Goal: Task Accomplishment & Management: Complete application form

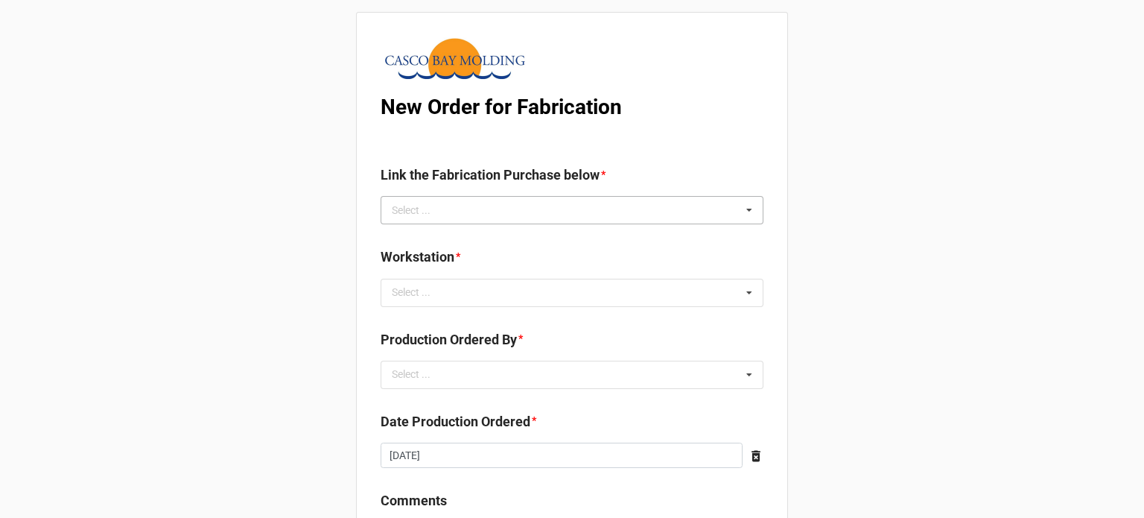
click at [500, 212] on div "Select ... No results found." at bounding box center [572, 210] width 383 height 28
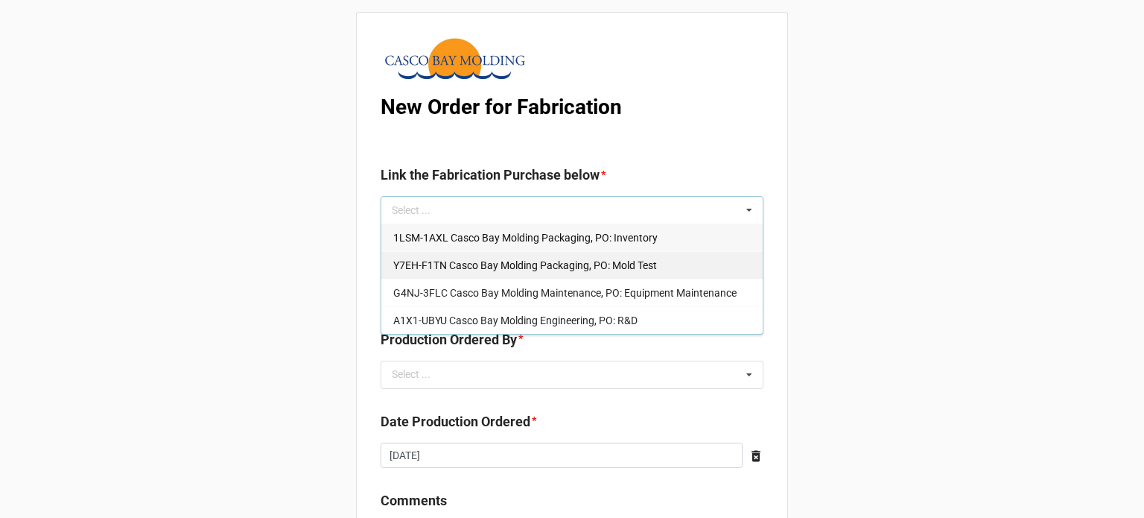
click at [485, 270] on span "Y7EH-F1TN Casco Bay Molding Packaging, PO: Mold Test" at bounding box center [525, 265] width 264 height 12
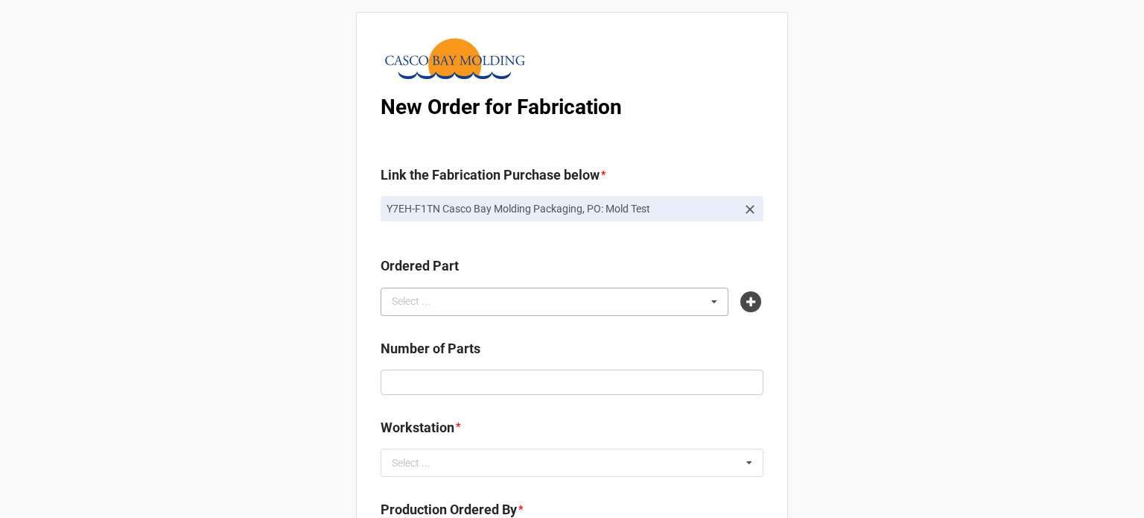
click at [474, 302] on div "Select ... No results found." at bounding box center [555, 302] width 348 height 28
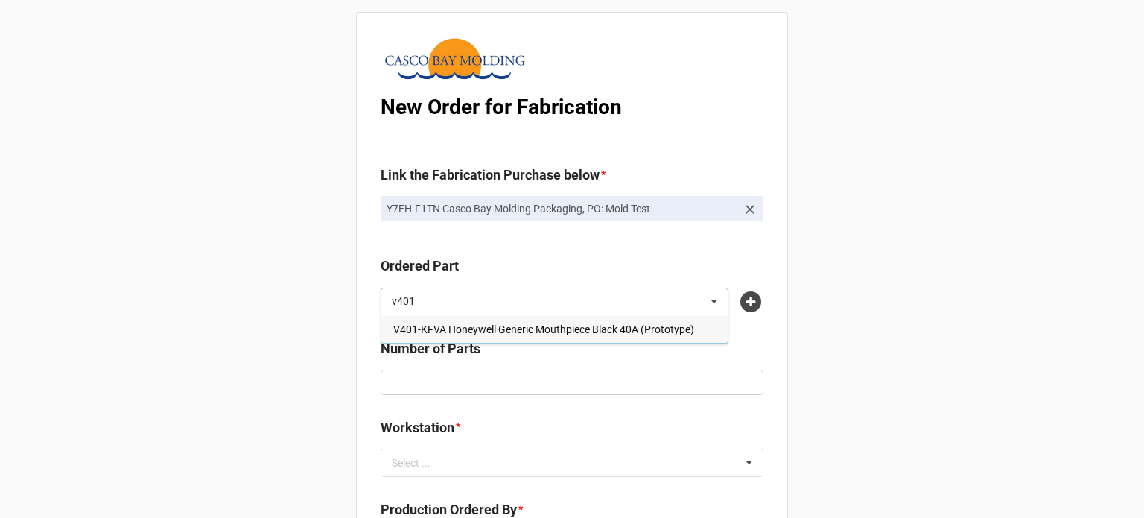
type input "v401"
click at [475, 326] on span "V401-KFVA Honeywell Generic Mouthpiece Black 40A (Prototype)" at bounding box center [543, 329] width 301 height 12
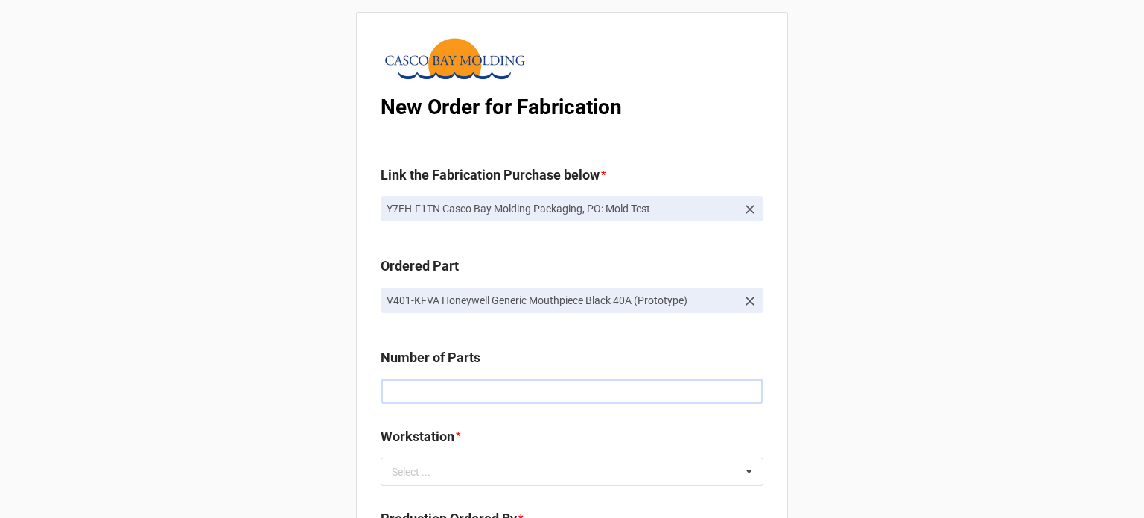
click at [477, 391] on input "text" at bounding box center [572, 390] width 383 height 25
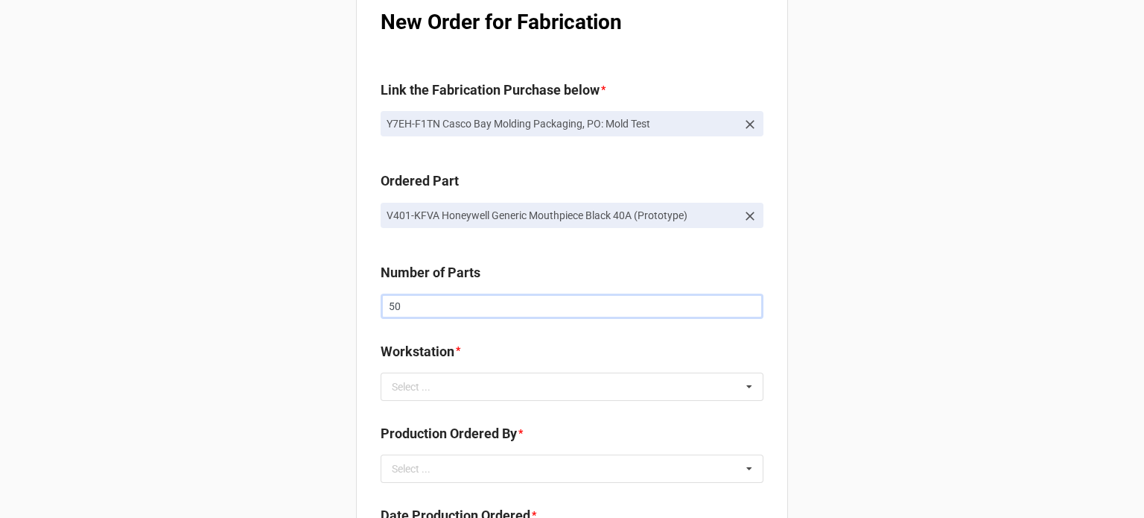
scroll to position [149, 0]
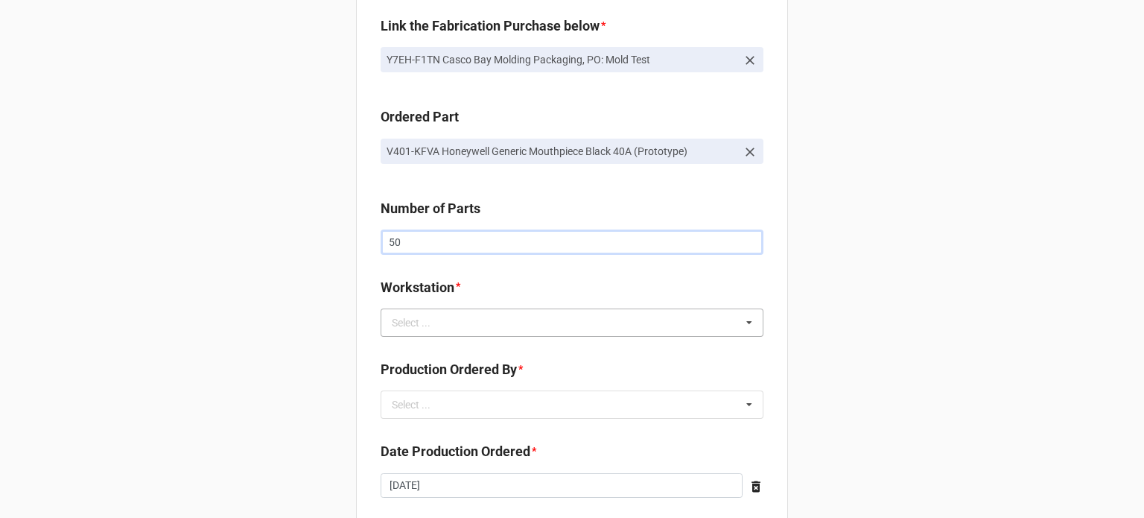
type input "50"
click at [456, 327] on div "Select ... No results found." at bounding box center [572, 322] width 383 height 28
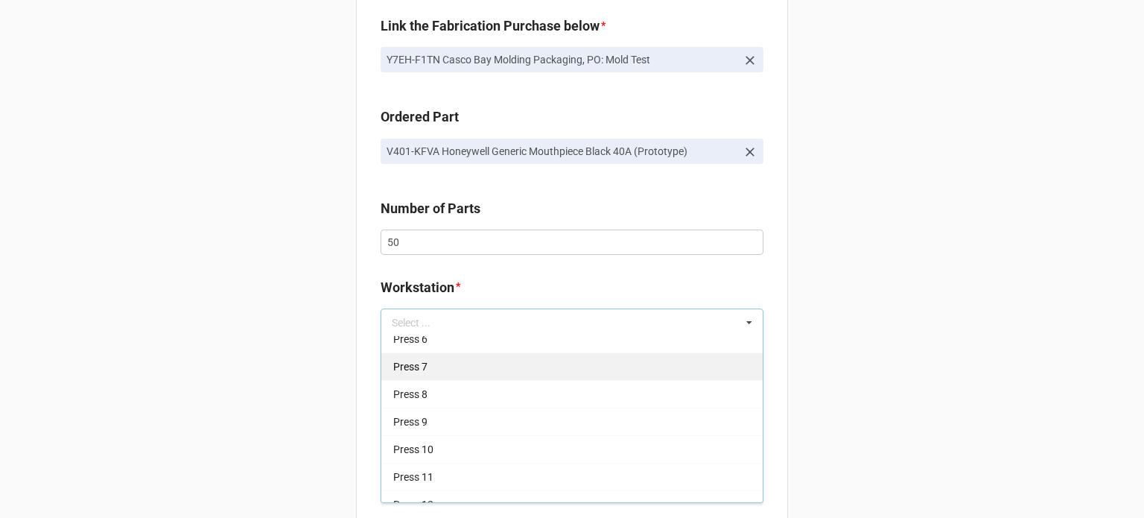
click at [456, 372] on div "Press 7" at bounding box center [571, 366] width 381 height 28
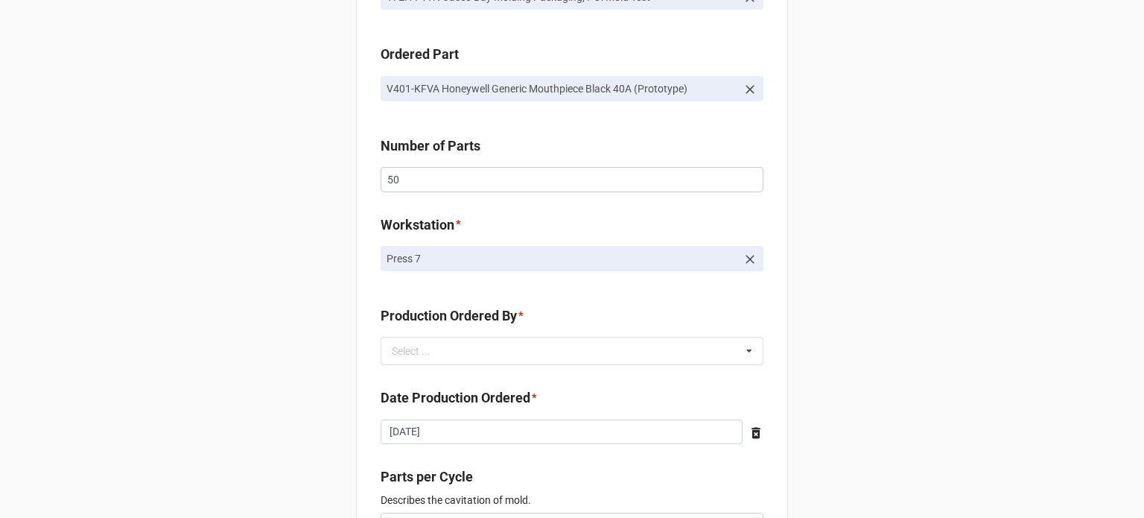
scroll to position [298, 0]
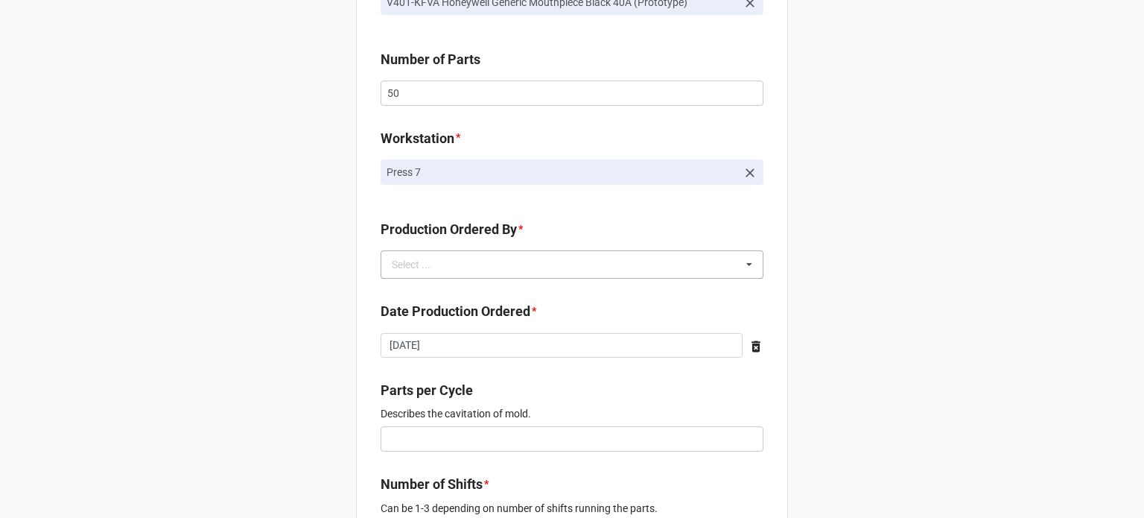
click at [410, 255] on div "Select ... No results found." at bounding box center [572, 264] width 383 height 28
click at [412, 296] on span "Brian James Wanders" at bounding box center [433, 292] width 80 height 12
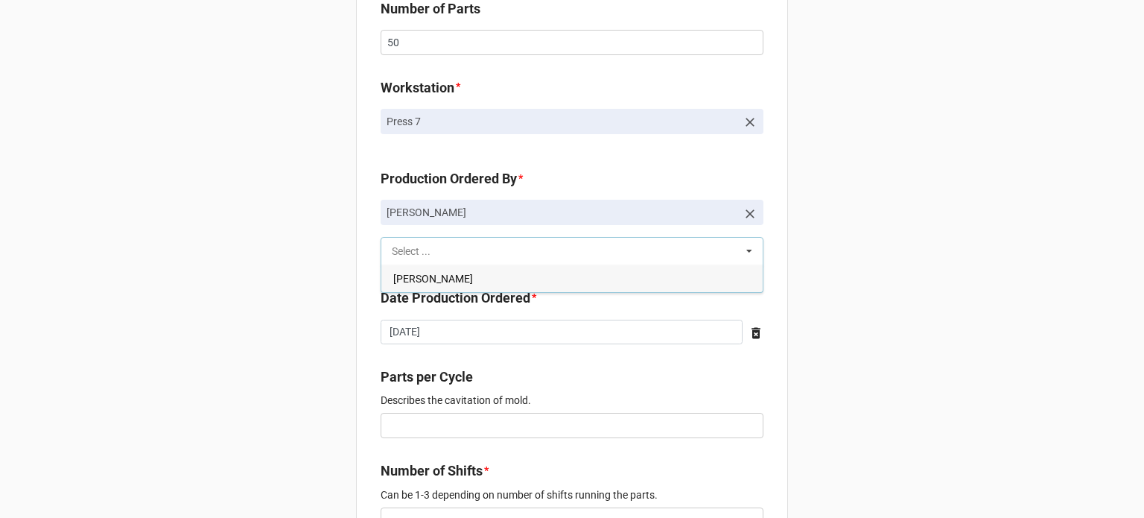
scroll to position [447, 0]
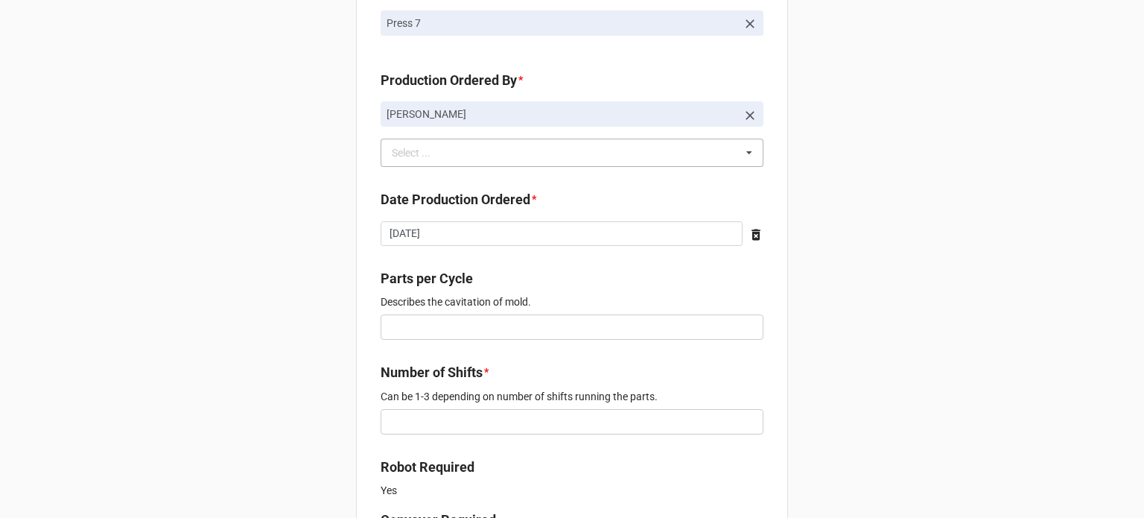
click at [314, 274] on div "New Order for Fabrication Link the Fabrication Purchase below * Y7EH-F1TN Casco…" at bounding box center [572, 503] width 1144 height 1901
click at [410, 334] on input "text" at bounding box center [572, 326] width 383 height 25
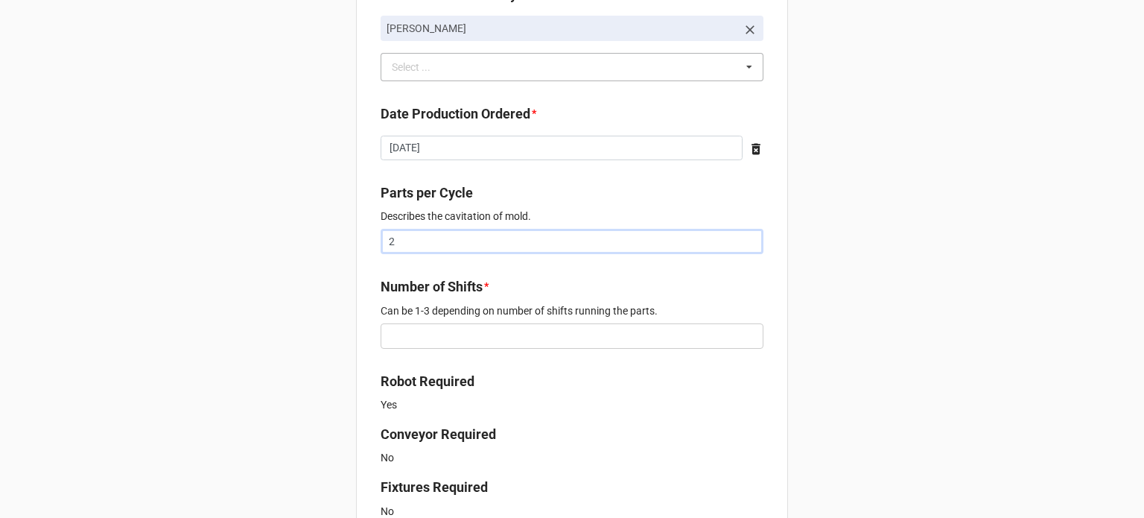
scroll to position [670, 0]
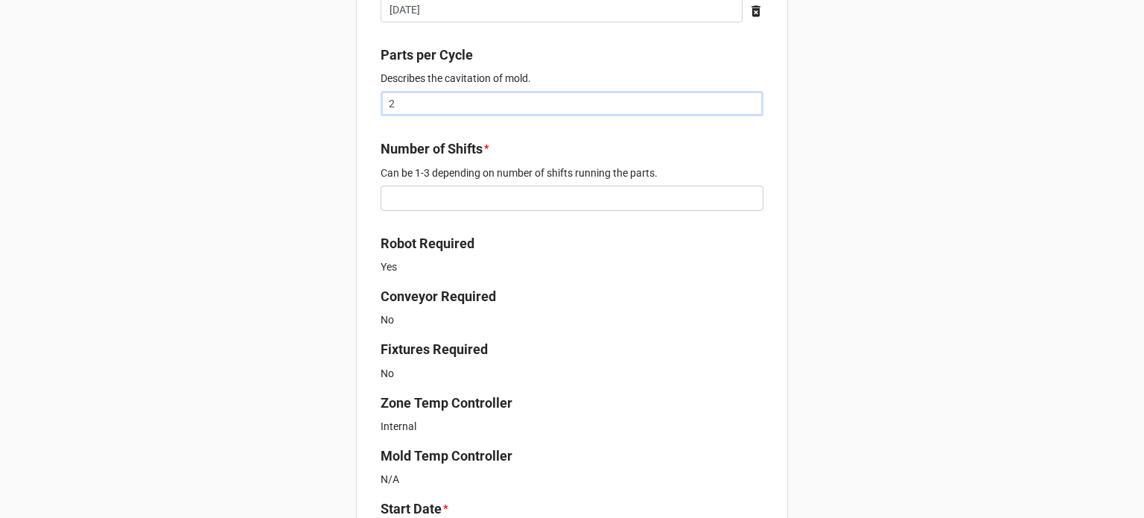
type input "2"
click at [459, 200] on input "text" at bounding box center [572, 197] width 383 height 25
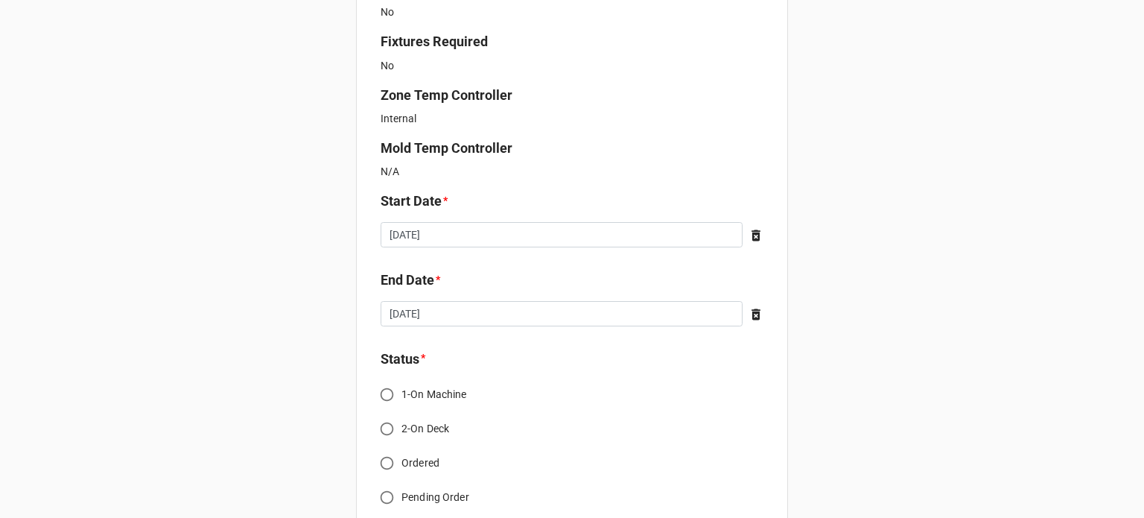
scroll to position [1043, 0]
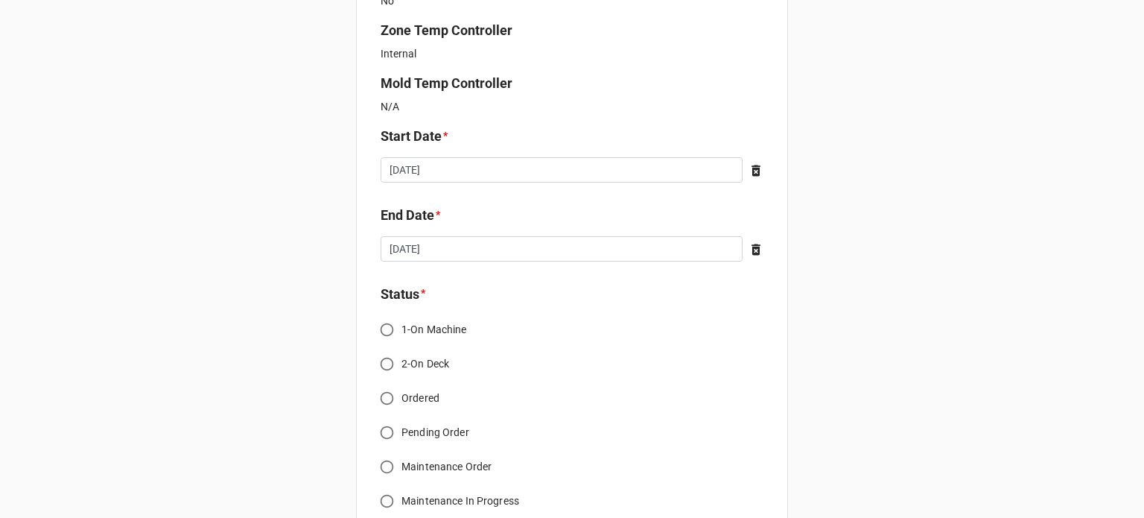
type input "3"
click at [383, 330] on input "1-On Machine" at bounding box center [386, 329] width 29 height 29
radio input "true"
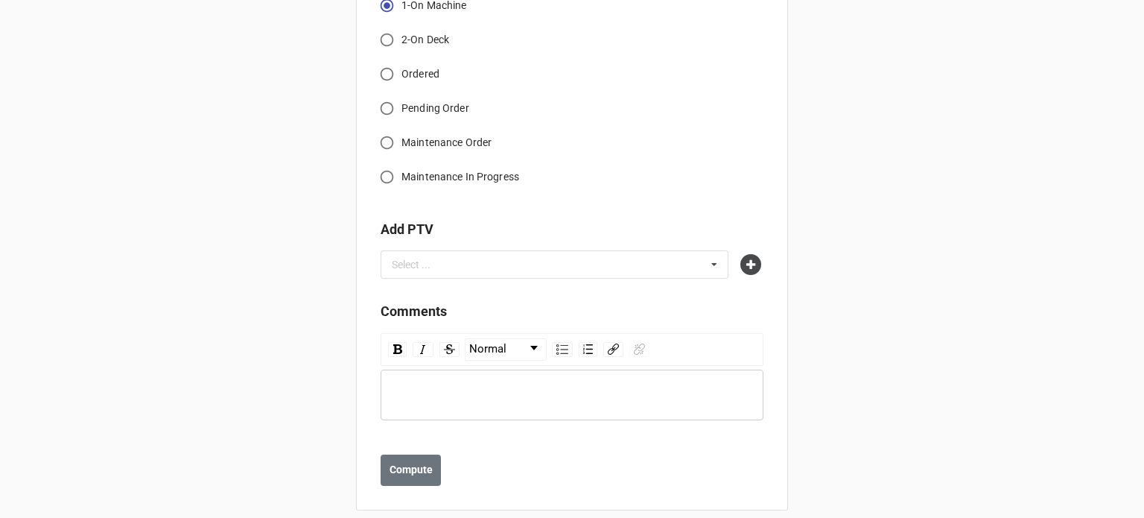
scroll to position [1382, 0]
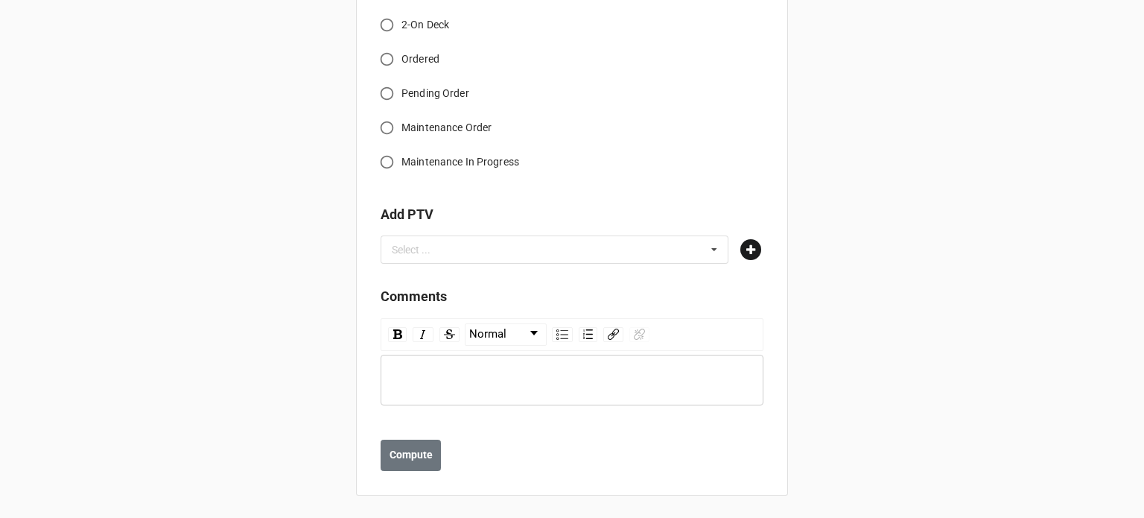
click at [754, 247] on icon at bounding box center [750, 249] width 21 height 21
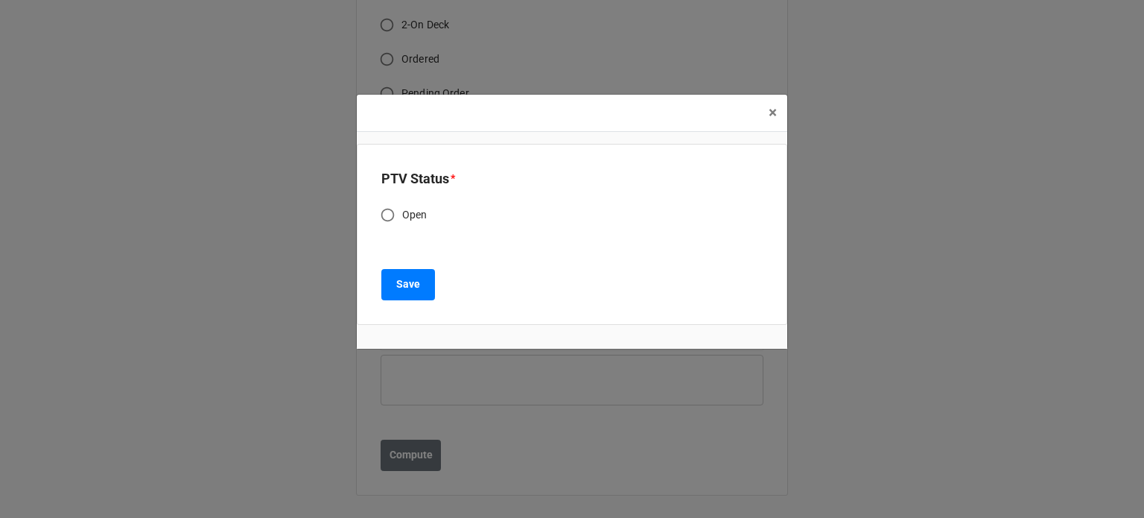
click at [402, 216] on span "Open" at bounding box center [414, 215] width 25 height 16
click at [402, 216] on input "Open" at bounding box center [387, 214] width 29 height 29
radio input "true"
click at [398, 280] on b "Save" at bounding box center [408, 284] width 24 height 16
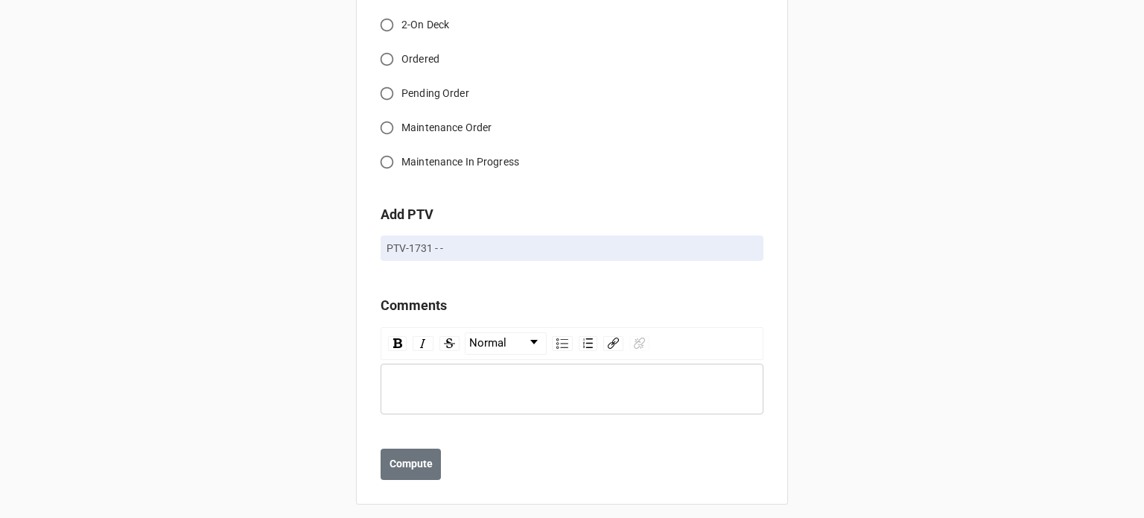
scroll to position [1391, 0]
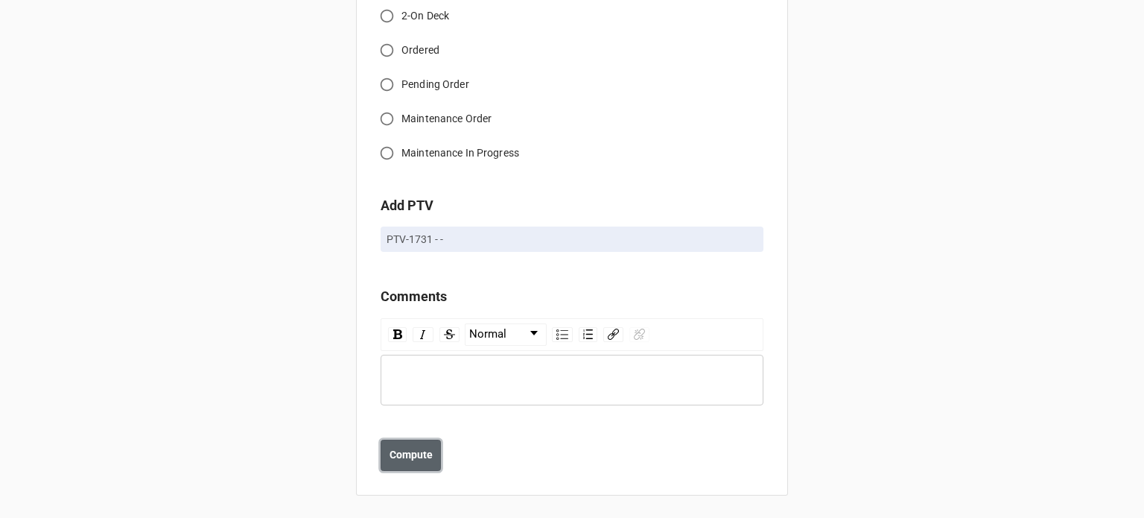
click at [398, 458] on b "Compute" at bounding box center [411, 455] width 43 height 16
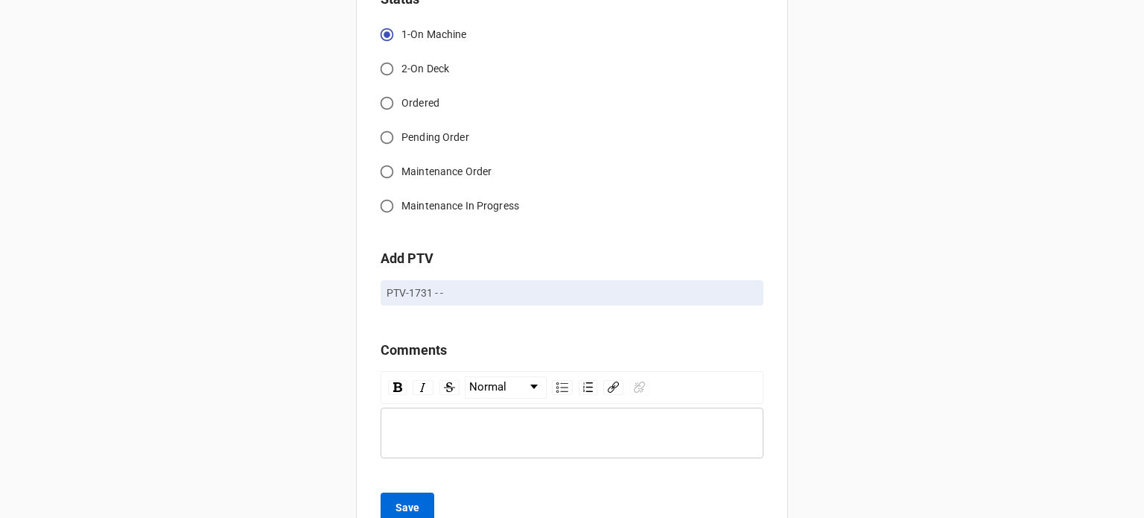
scroll to position [1443, 0]
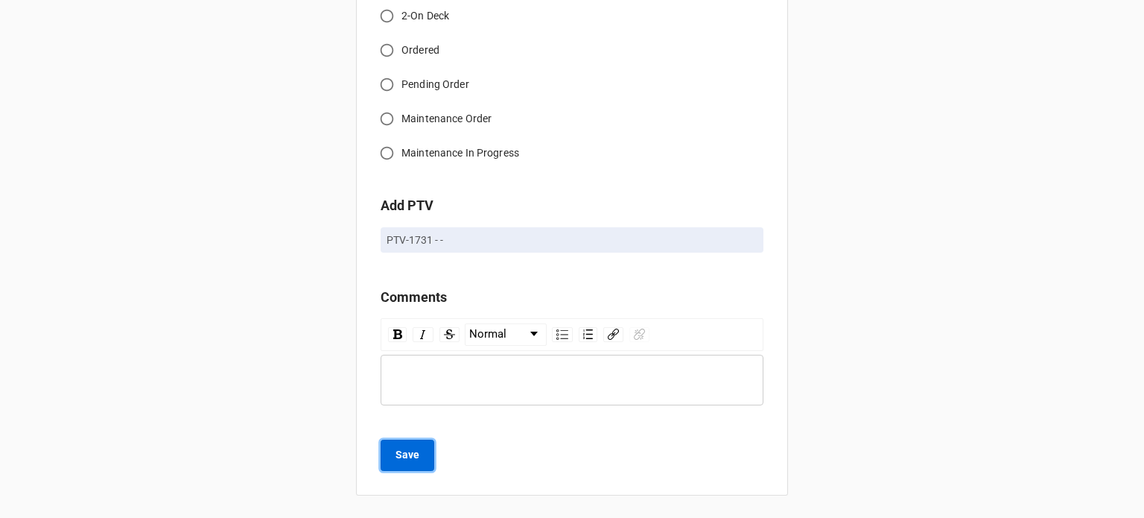
click at [411, 458] on b "Save" at bounding box center [408, 455] width 24 height 16
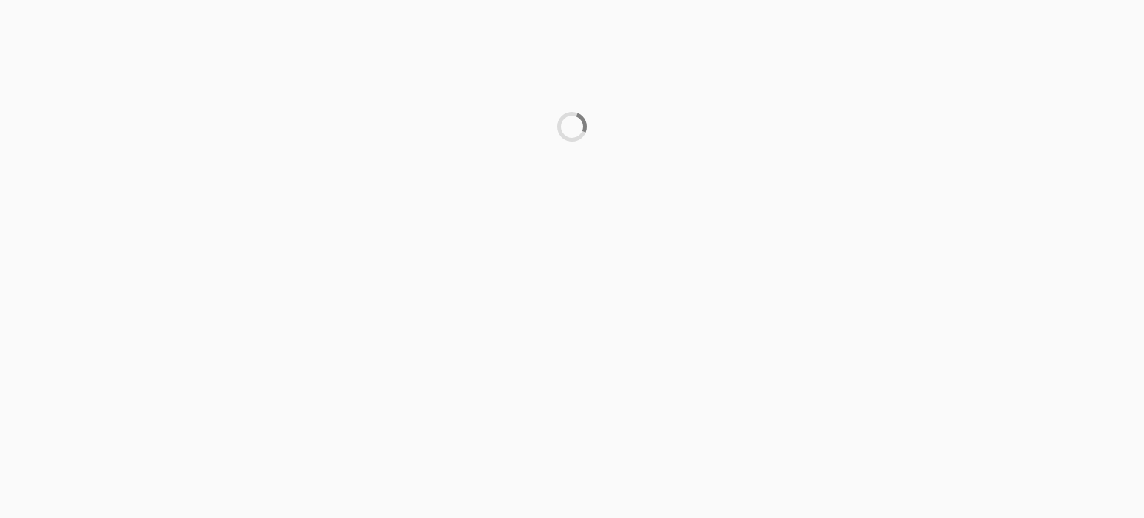
scroll to position [0, 0]
